Goal: Navigation & Orientation: Go to known website

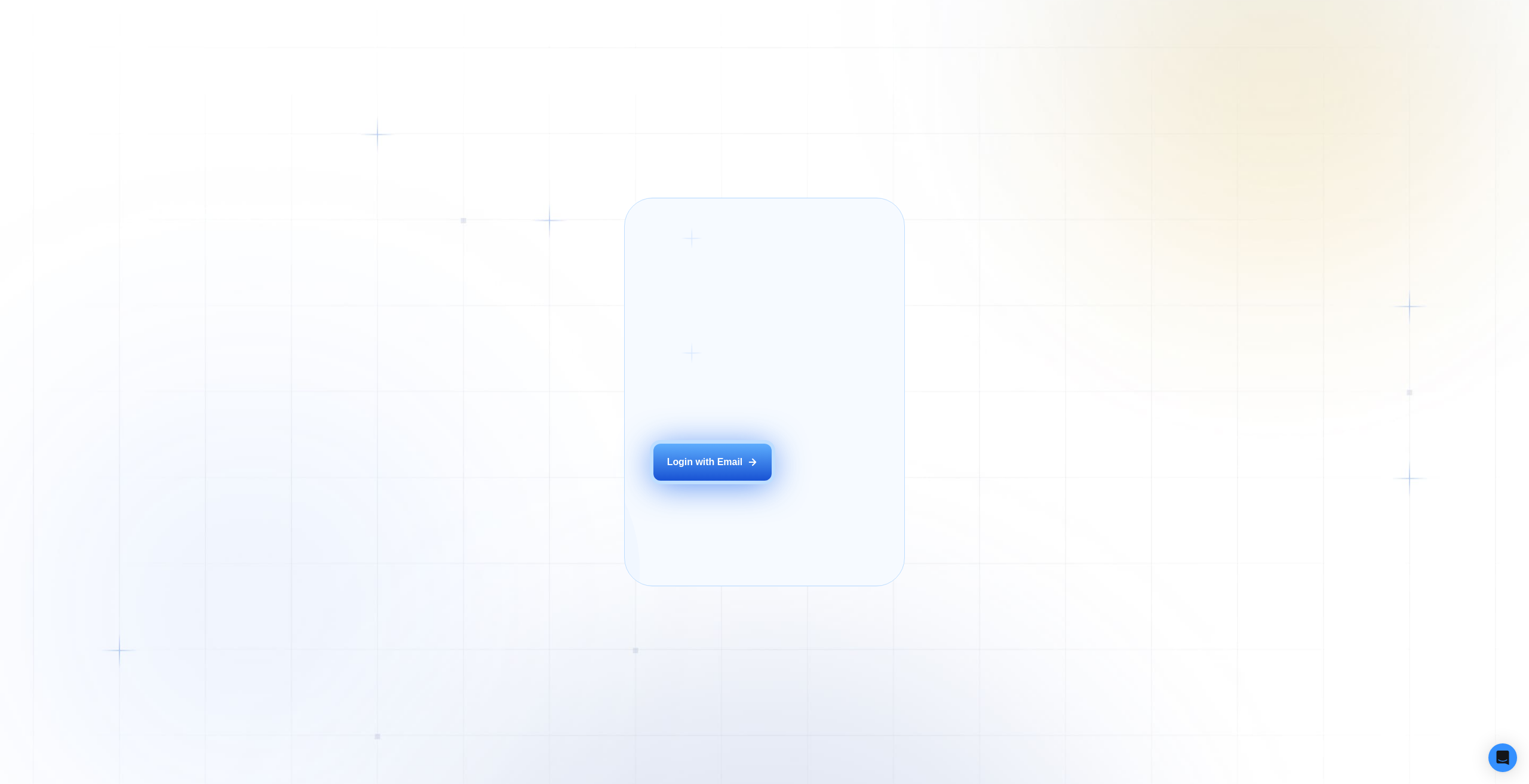
click at [737, 481] on button "Login with Email" at bounding box center [713, 461] width 118 height 37
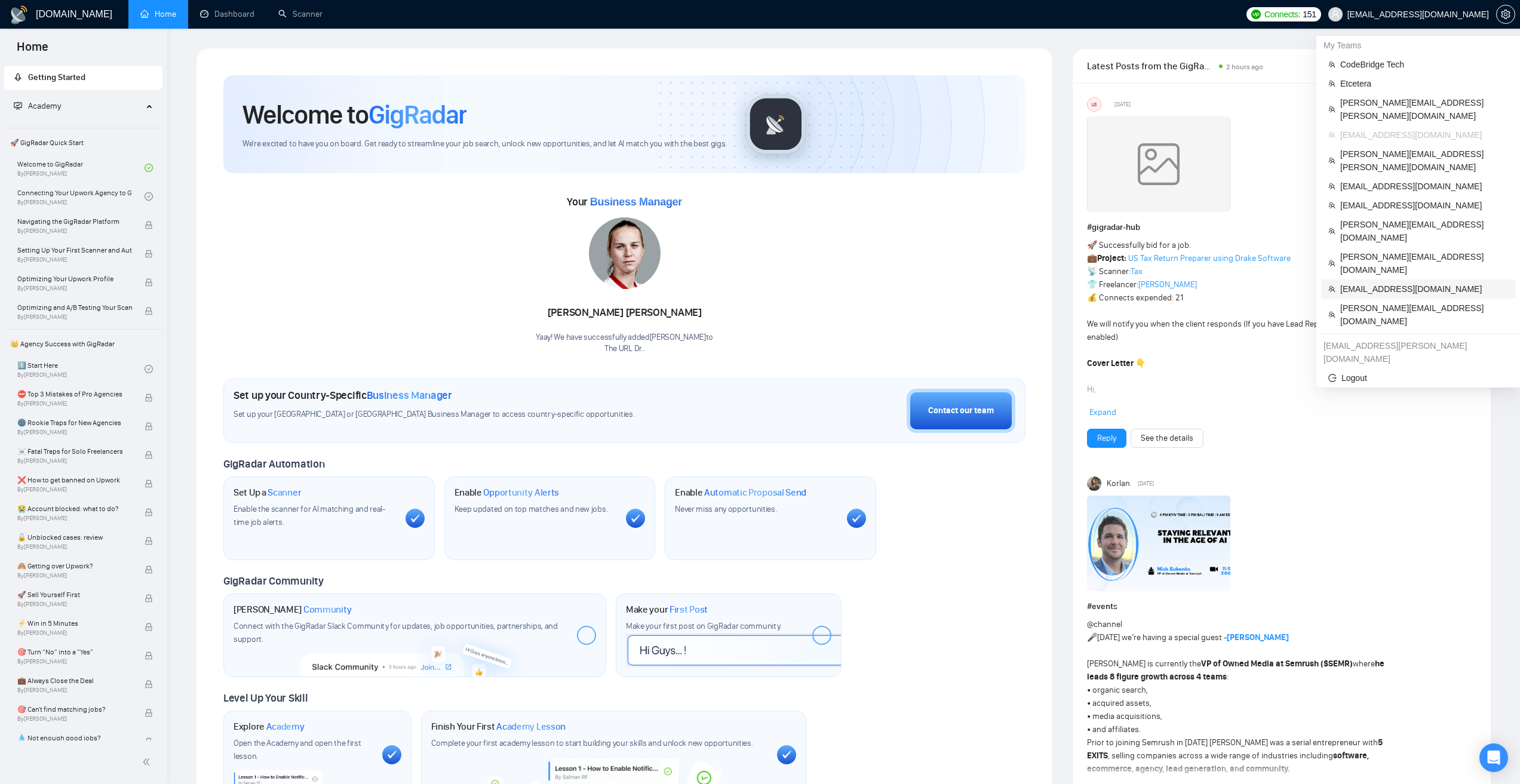
click at [1406, 282] on span "svyatoslav.gladkov@gmail.com" at bounding box center [1424, 289] width 168 height 13
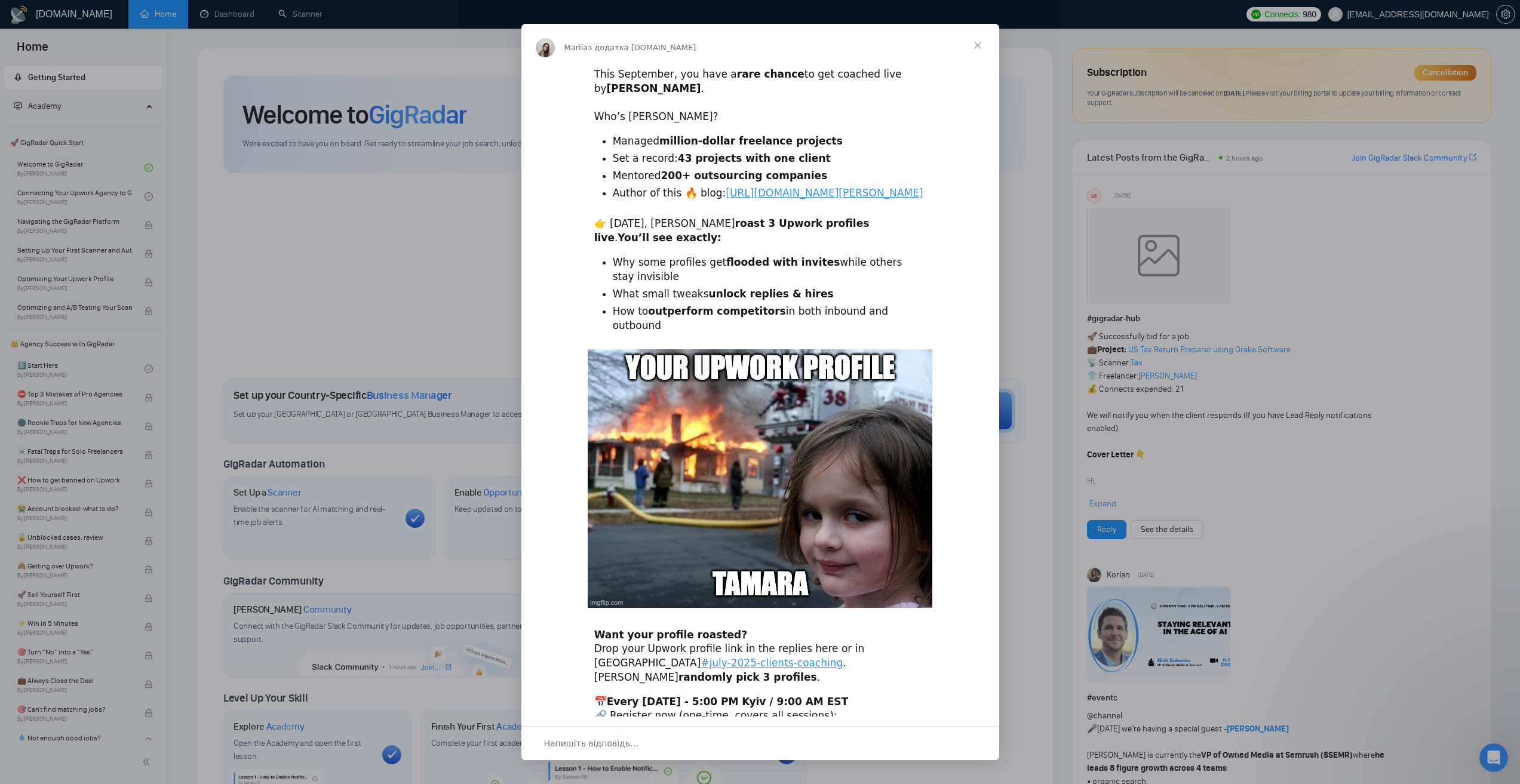
click at [979, 48] on span "Закрити" at bounding box center [978, 45] width 43 height 43
